Goal: Browse casually: Explore the website without a specific task or goal

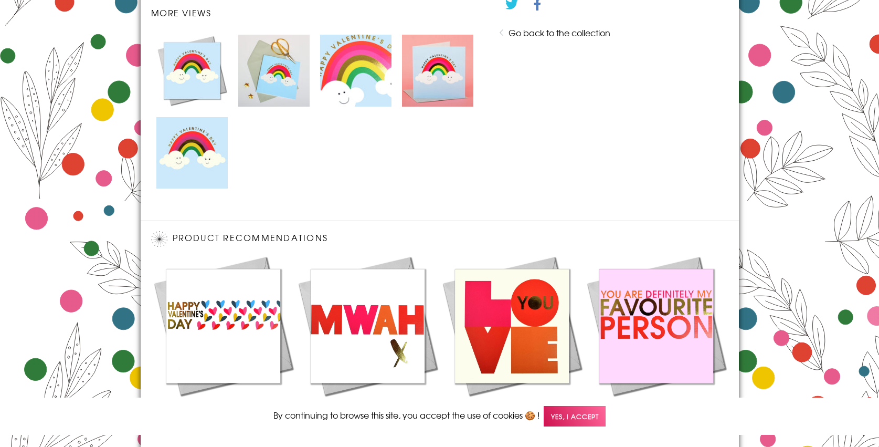
scroll to position [718, 0]
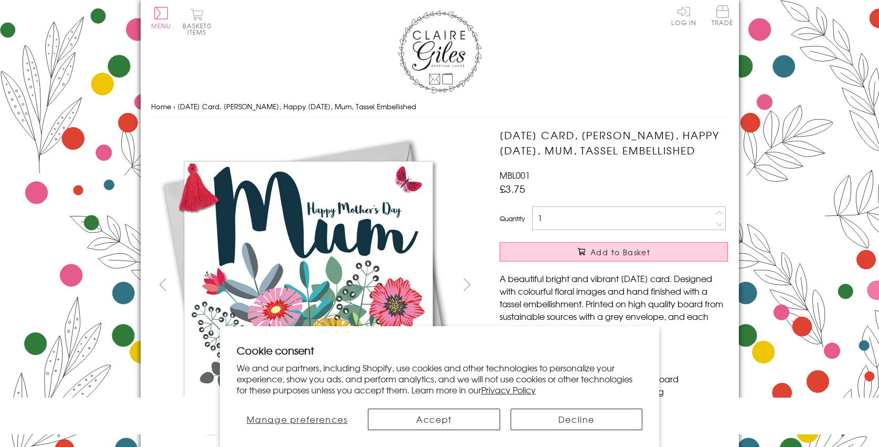
scroll to position [636, 0]
